Goal: Find specific page/section: Locate a particular part of the current website

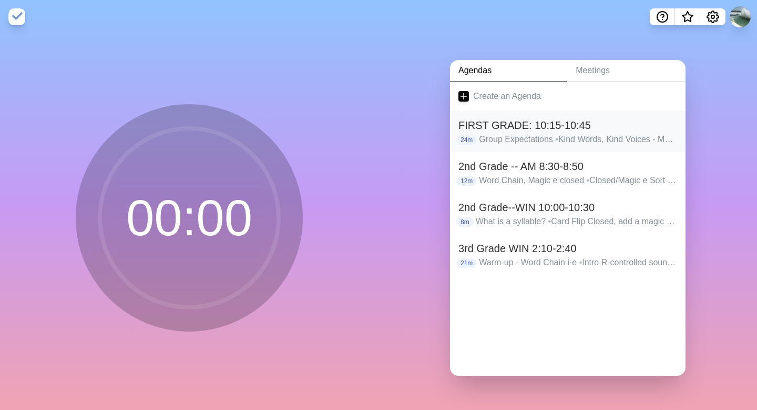
click at [520, 128] on h2 "FIRST GRADE: 10:15-10:45" at bounding box center [567, 125] width 219 height 16
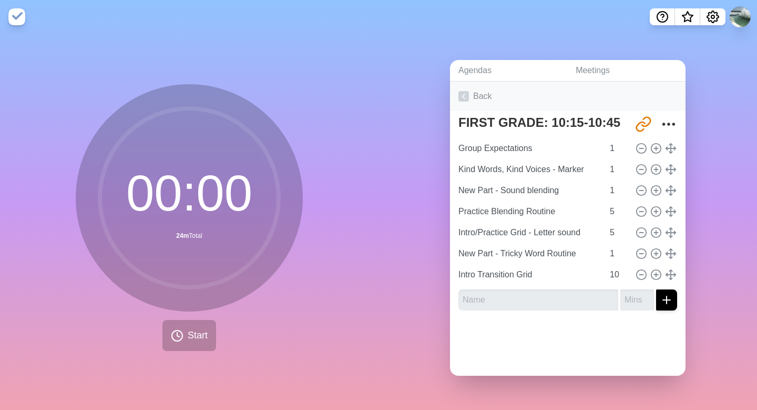
click at [464, 98] on polyline at bounding box center [464, 96] width 3 height 5
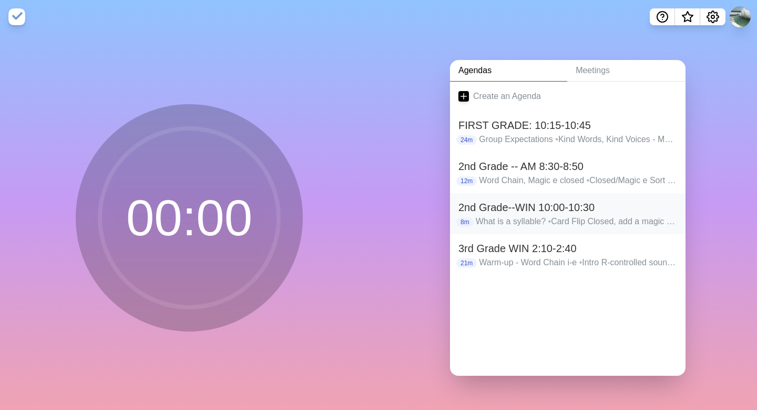
click at [464, 207] on h2 "2nd Grade--WIN 10:00-10:30" at bounding box center [567, 207] width 219 height 16
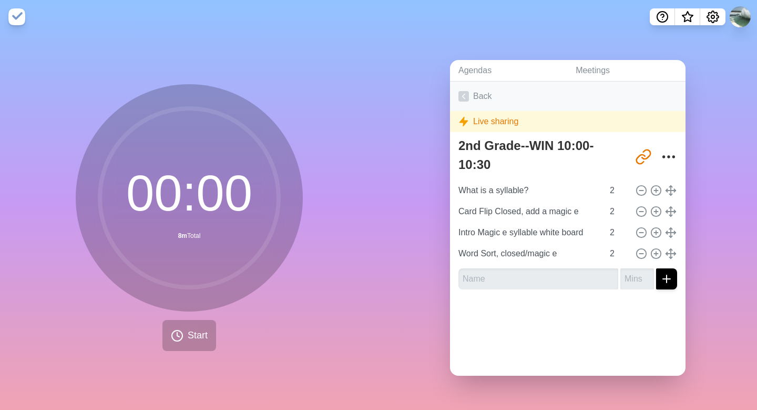
click at [464, 97] on polyline at bounding box center [464, 96] width 3 height 5
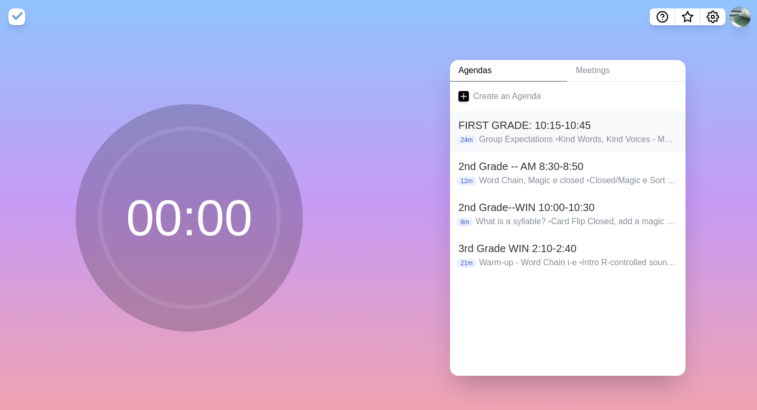
click at [473, 123] on h2 "FIRST GRADE: 10:15-10:45" at bounding box center [567, 125] width 219 height 16
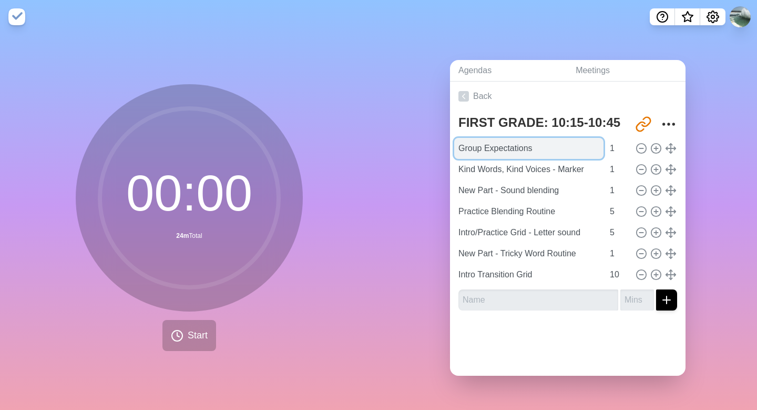
click at [515, 154] on input "Group Expectations" at bounding box center [528, 148] width 149 height 21
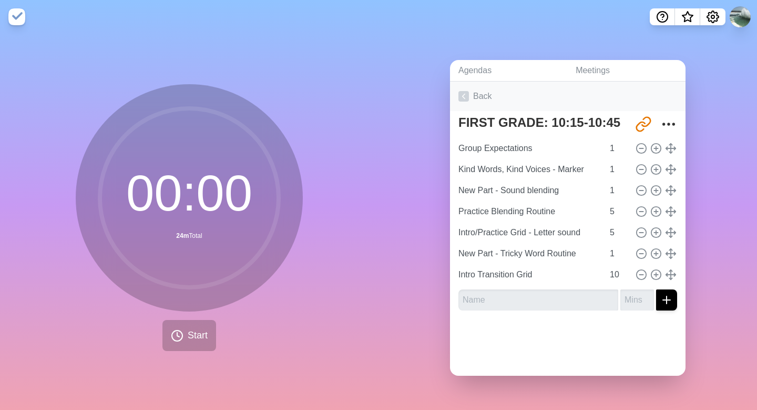
click at [601, 97] on link "Back" at bounding box center [568, 95] width 236 height 29
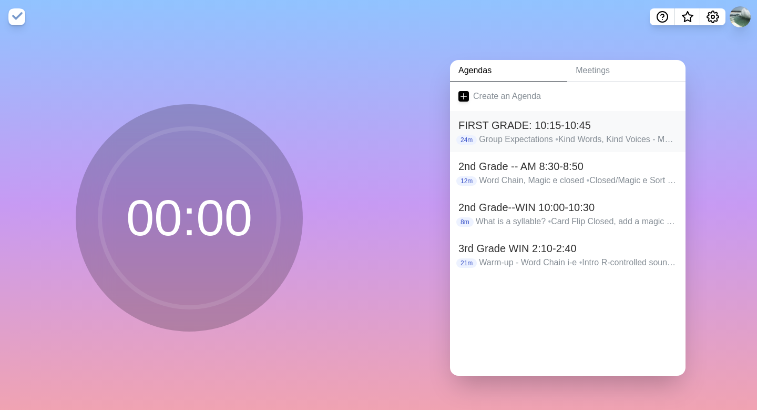
click at [528, 130] on h2 "FIRST GRADE: 10:15-10:45" at bounding box center [567, 125] width 219 height 16
